Goal: Task Accomplishment & Management: Use online tool/utility

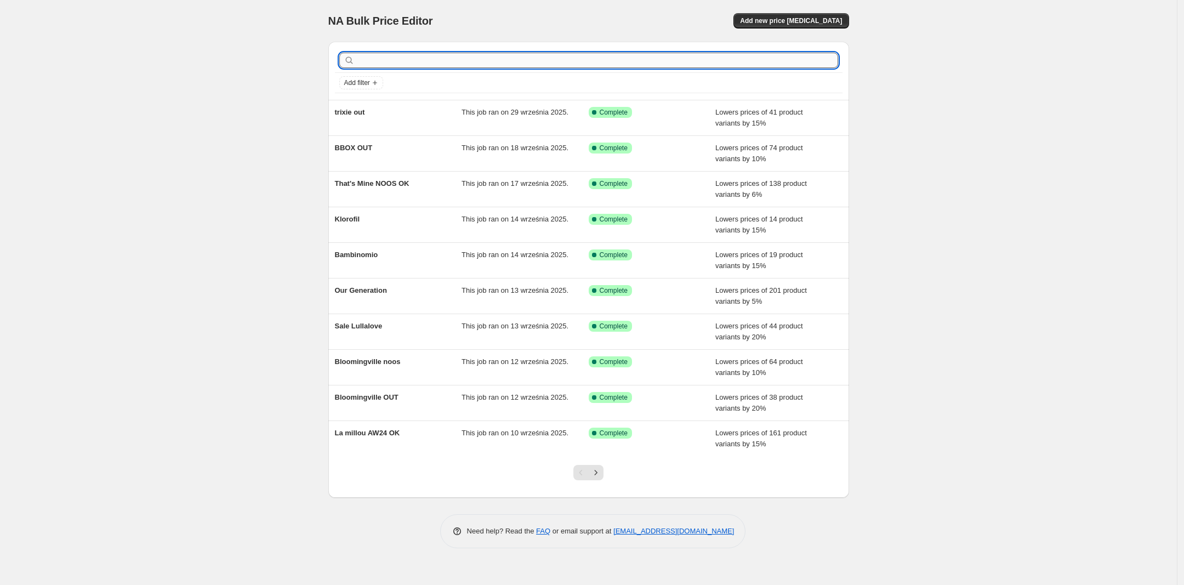
click at [391, 59] on input "text" at bounding box center [597, 60] width 481 height 15
type input "rodini"
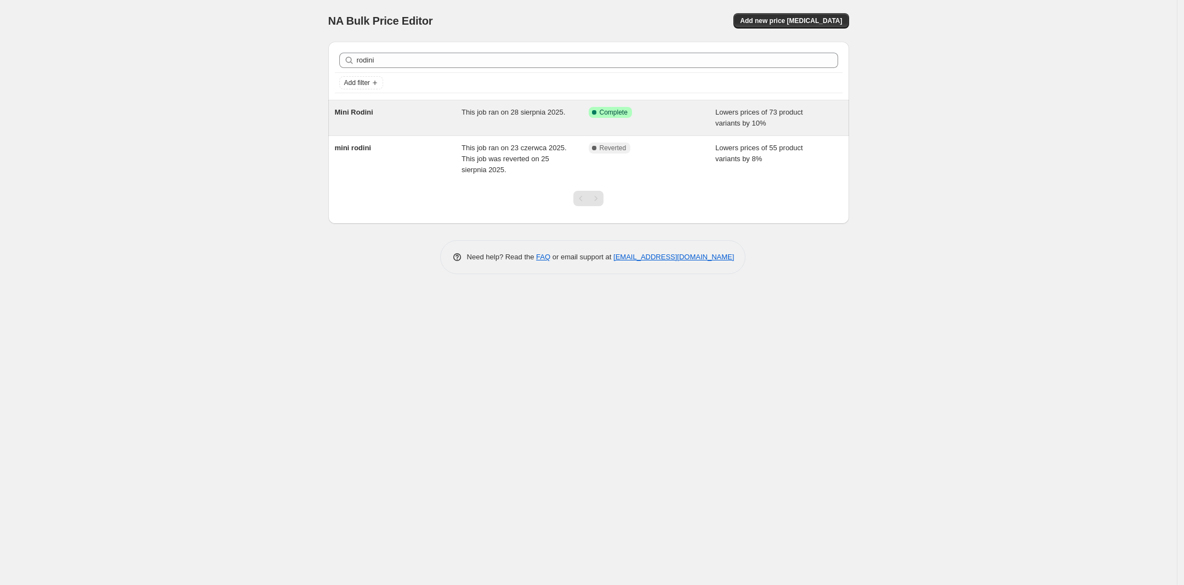
click at [389, 114] on div "Mini Rodini" at bounding box center [398, 118] width 127 height 22
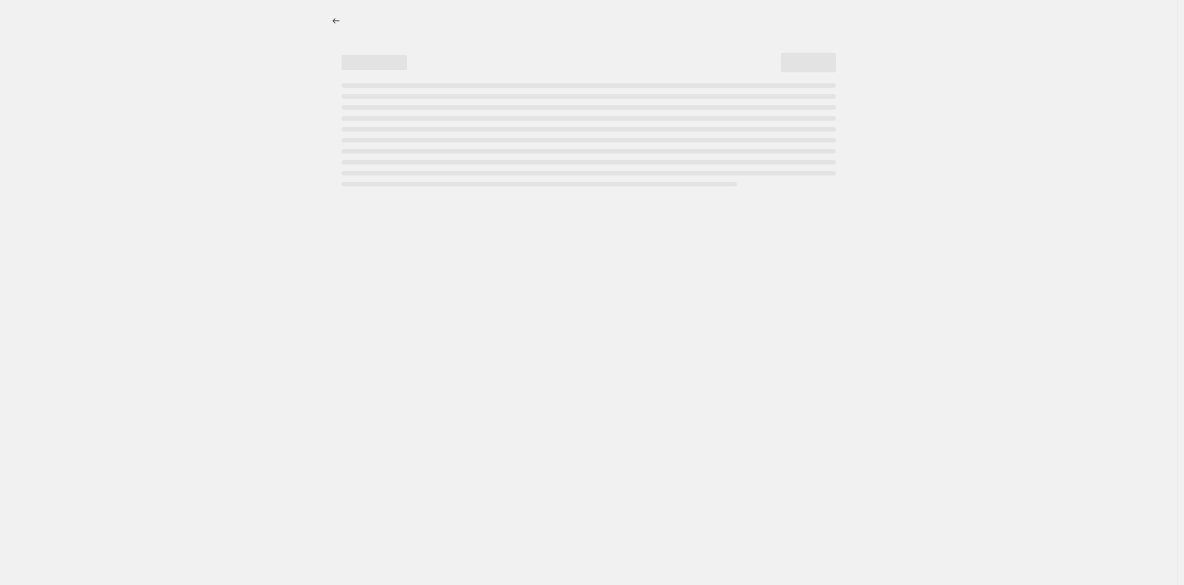
select select "percentage"
select select "vendor"
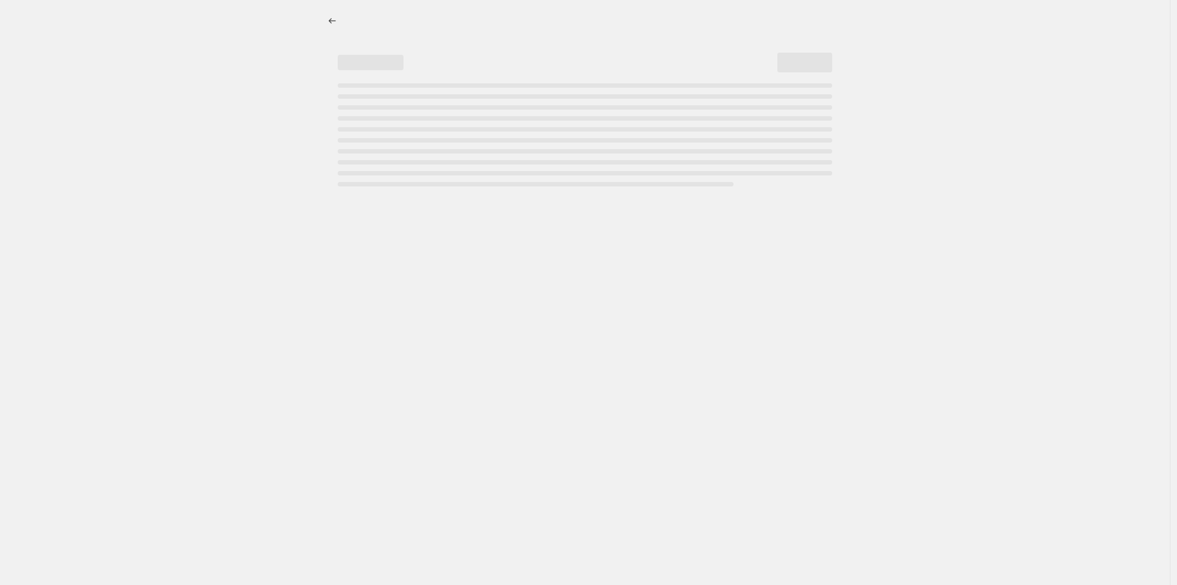
select select "percentage"
select select "vendor"
